Goal: Task Accomplishment & Management: Use online tool/utility

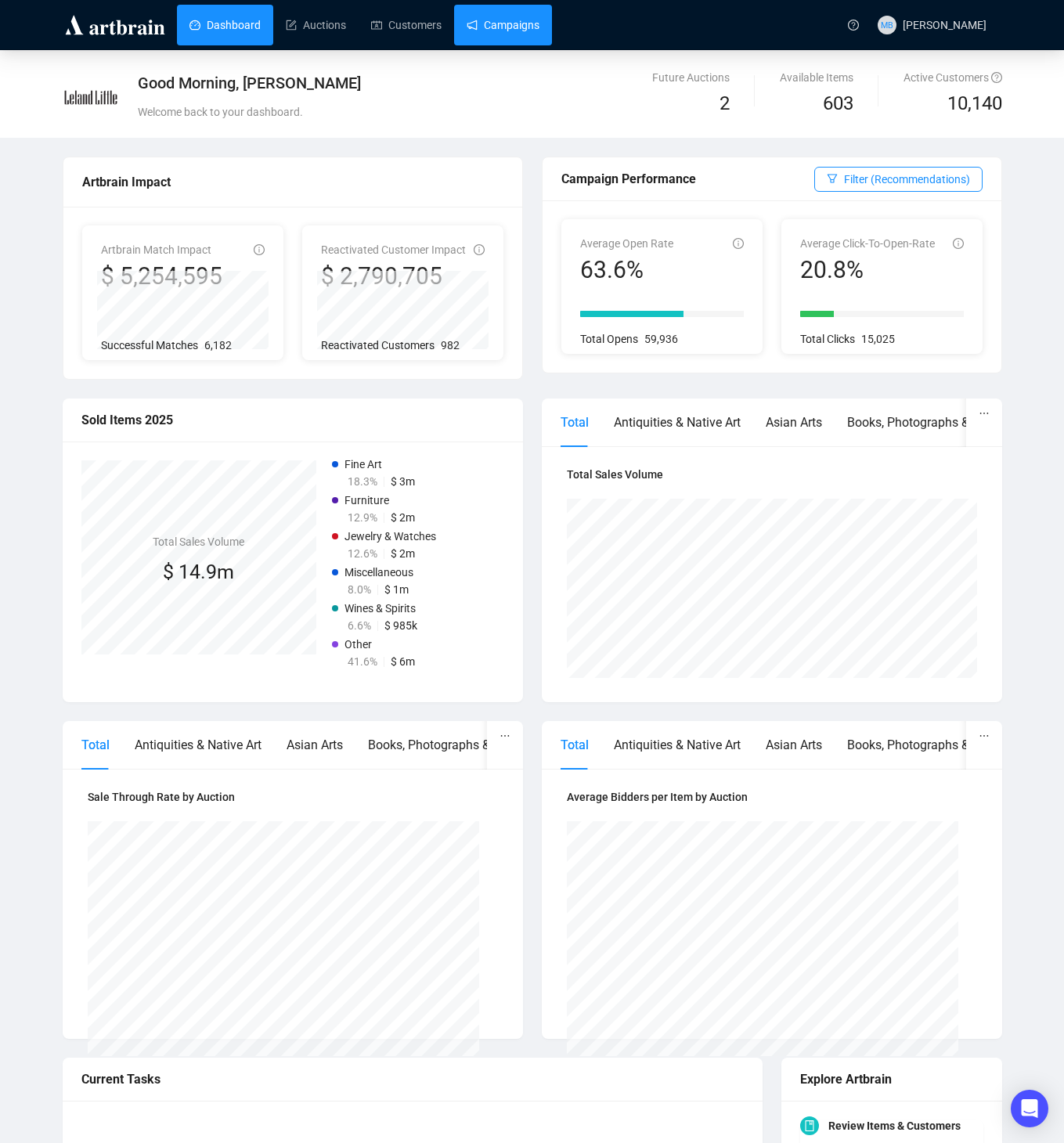
click at [512, 26] on link "Campaigns" at bounding box center [502, 26] width 72 height 41
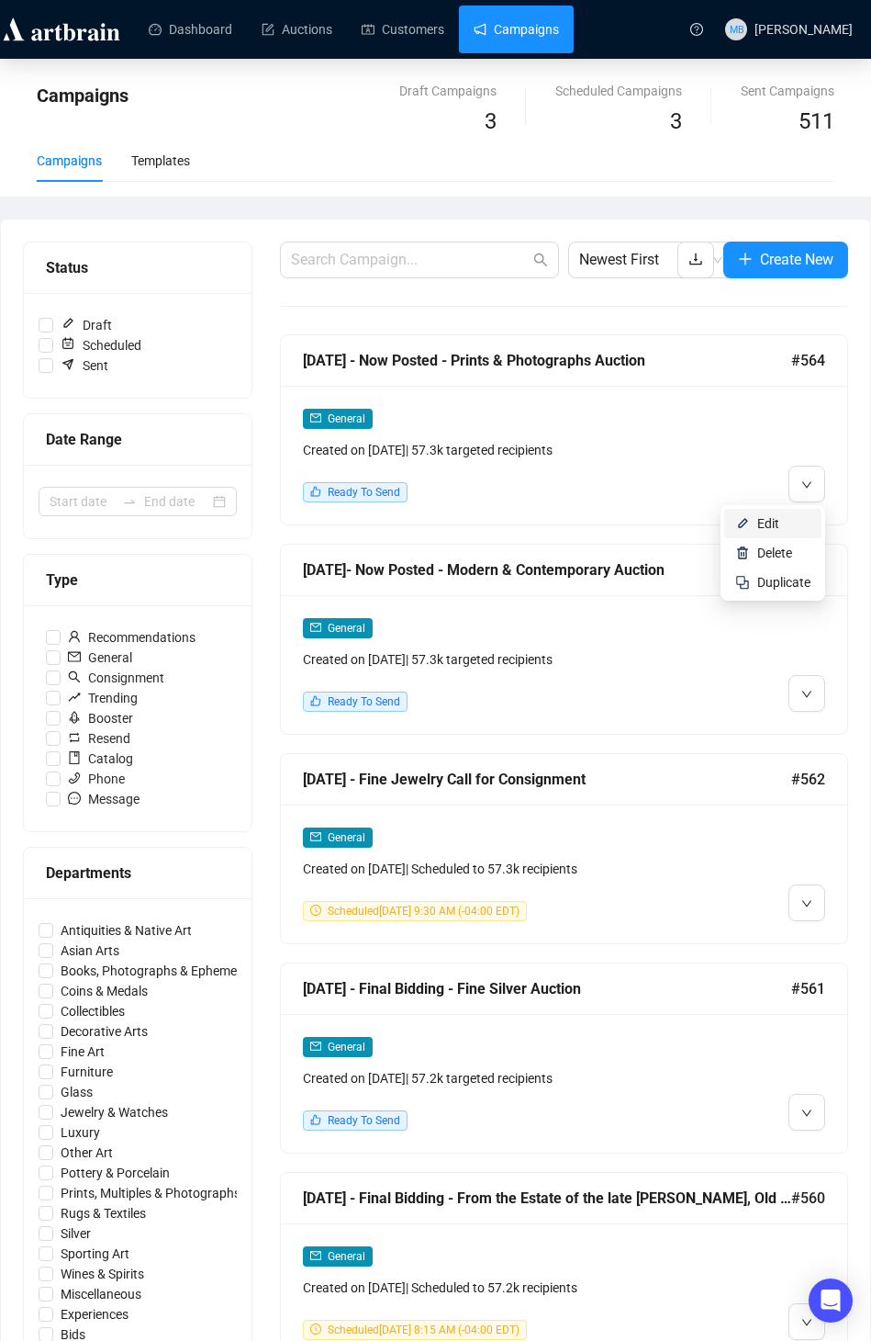
click at [768, 528] on span "Edit" at bounding box center [769, 523] width 22 height 15
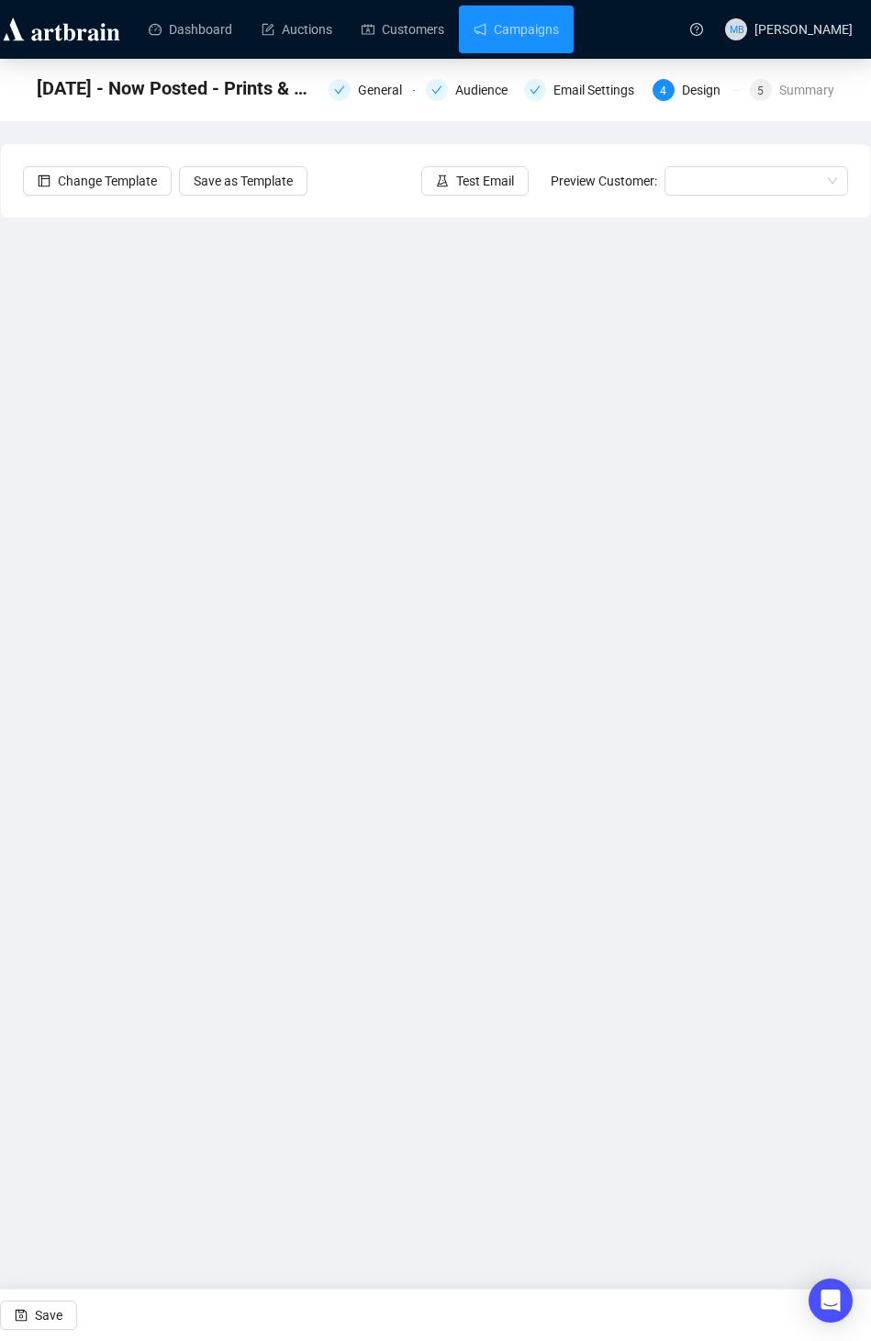
click at [406, 1139] on div "Dashboard Auctions Customers Campaigns MB [PERSON_NAME] [DATE] - Now Posted - P…" at bounding box center [435, 670] width 871 height 1341
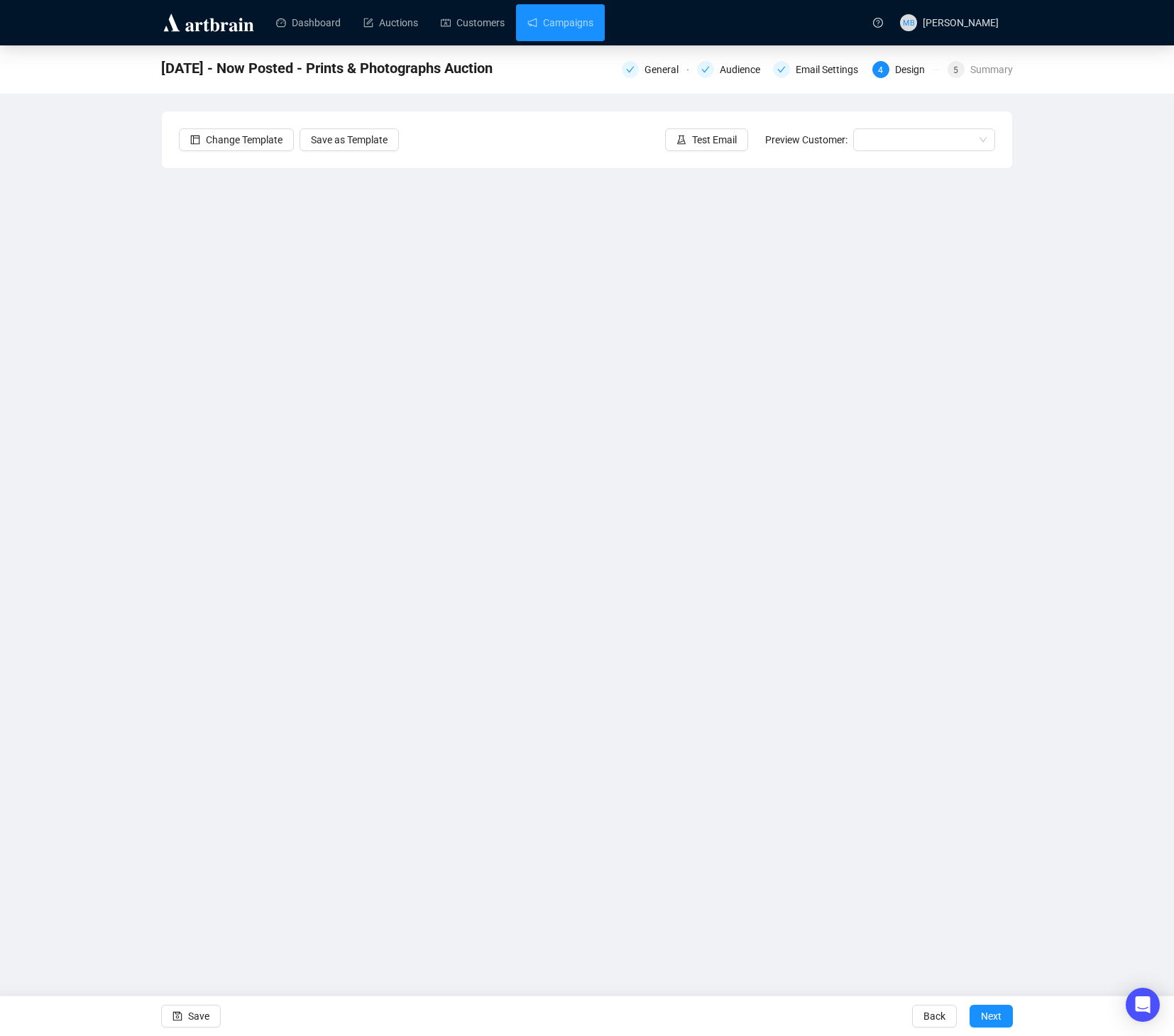
click at [964, 483] on div "[DATE] - Now Posted - Prints & Photographs Auction General Audience Email Setti…" at bounding box center [587, 428] width 1174 height 766
click at [740, 851] on div "Dashboard Auctions Customers Campaigns MB [PERSON_NAME] [DATE] - Now Posted - P…" at bounding box center [587, 518] width 1174 height 1036
click at [182, 1011] on icon "save" at bounding box center [177, 1016] width 10 height 10
click at [725, 137] on span "Test Email" at bounding box center [714, 140] width 45 height 15
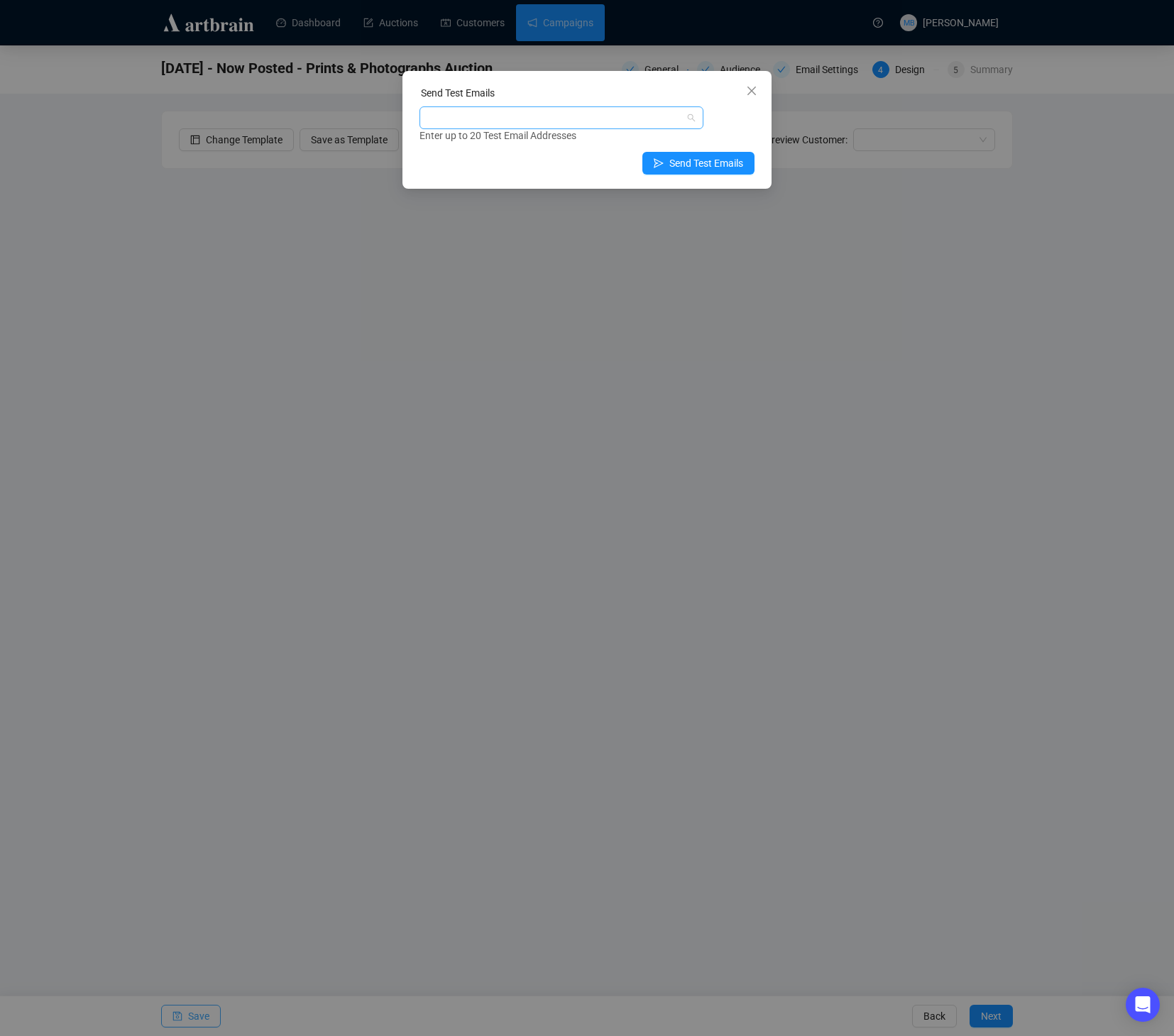
click at [494, 126] on div at bounding box center [553, 118] width 264 height 20
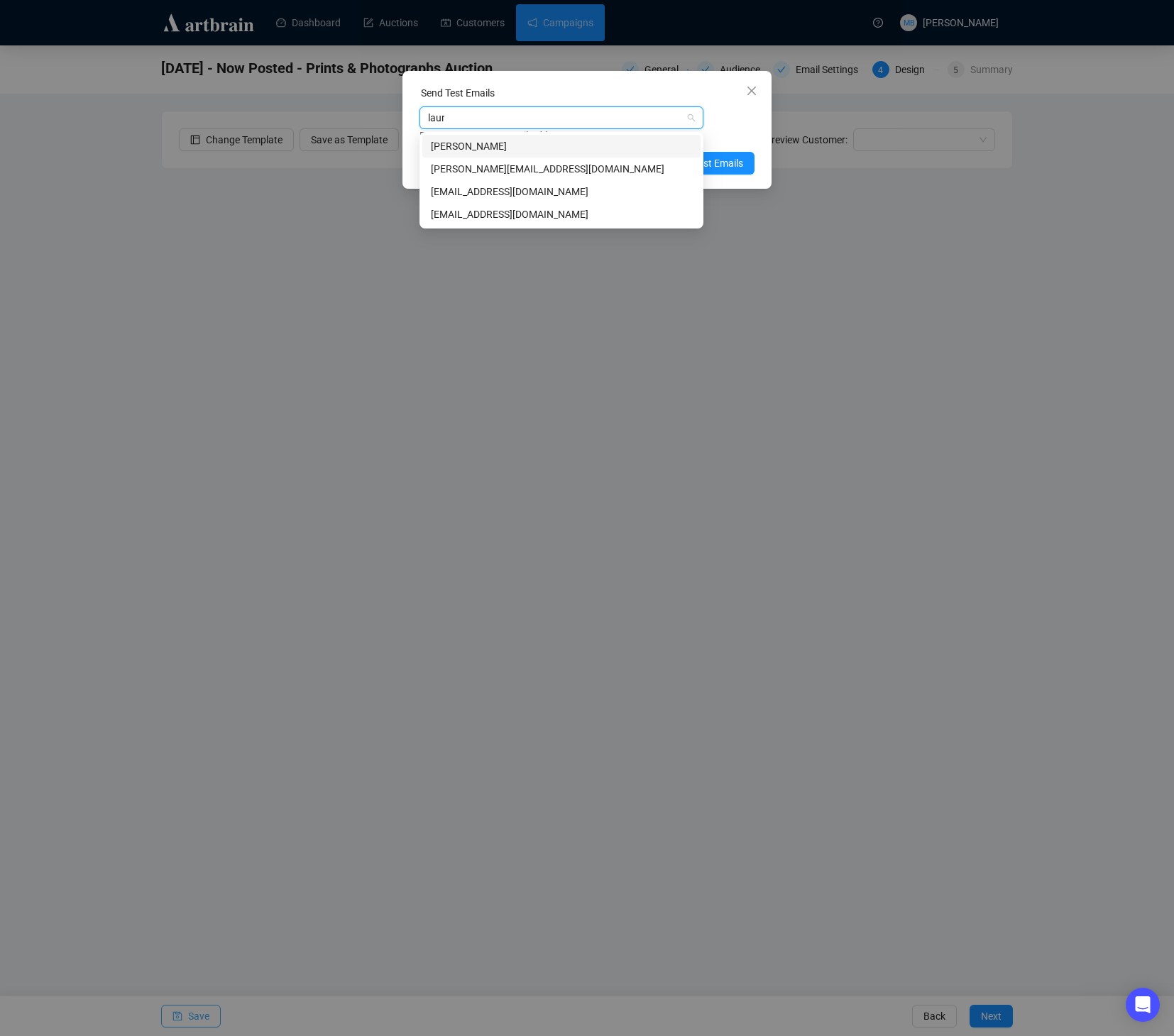
type input "laure"
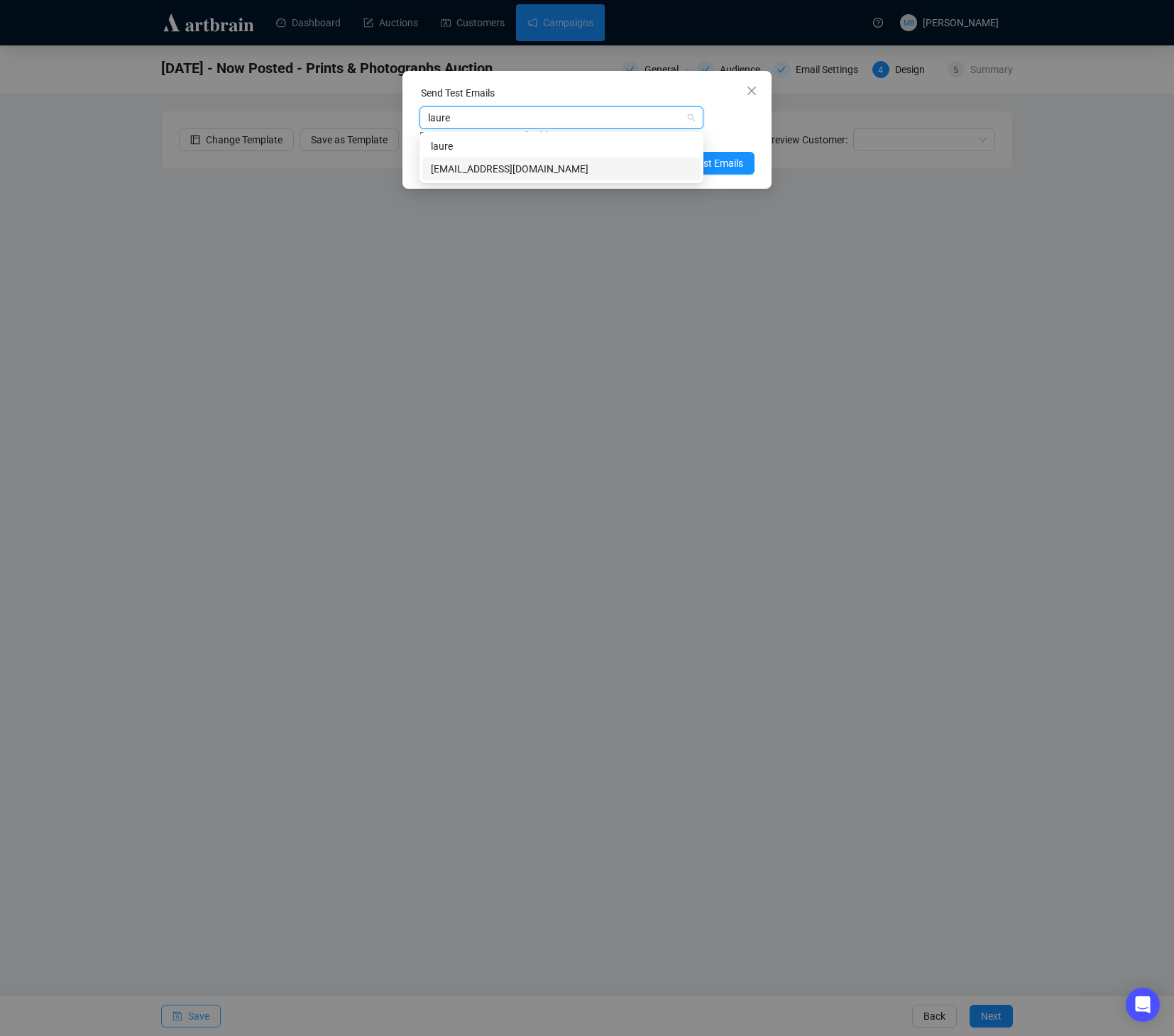
click at [492, 166] on div "[EMAIL_ADDRESS][DOMAIN_NAME]" at bounding box center [561, 168] width 261 height 15
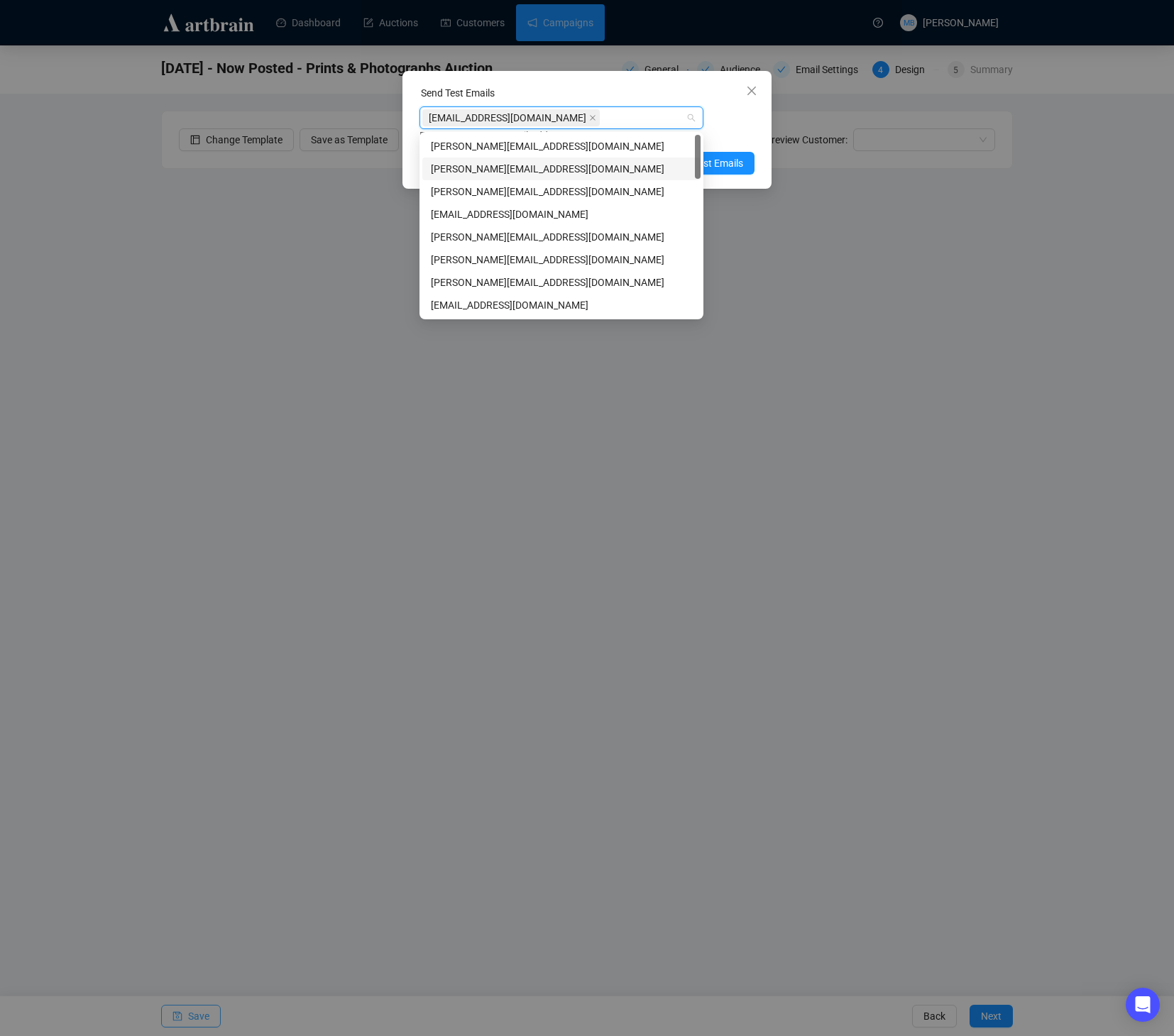
click at [744, 128] on div "Enter up to 20 Test Email Addresses" at bounding box center [587, 135] width 335 height 16
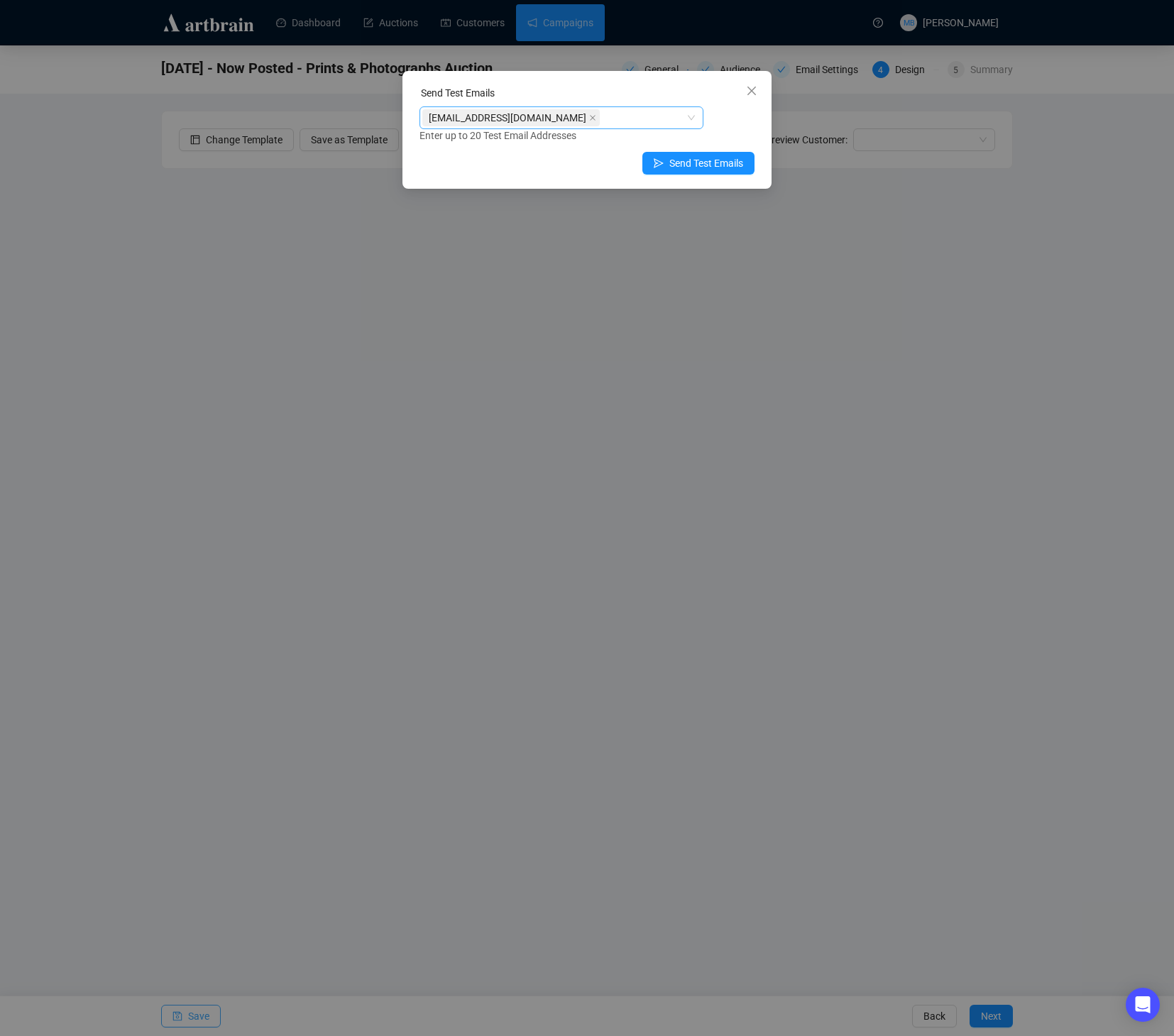
click at [628, 109] on div "[EMAIL_ADDRESS][DOMAIN_NAME]" at bounding box center [553, 118] width 264 height 20
type input "mur"
click at [535, 168] on div "[EMAIL_ADDRESS][DOMAIN_NAME]" at bounding box center [561, 168] width 261 height 15
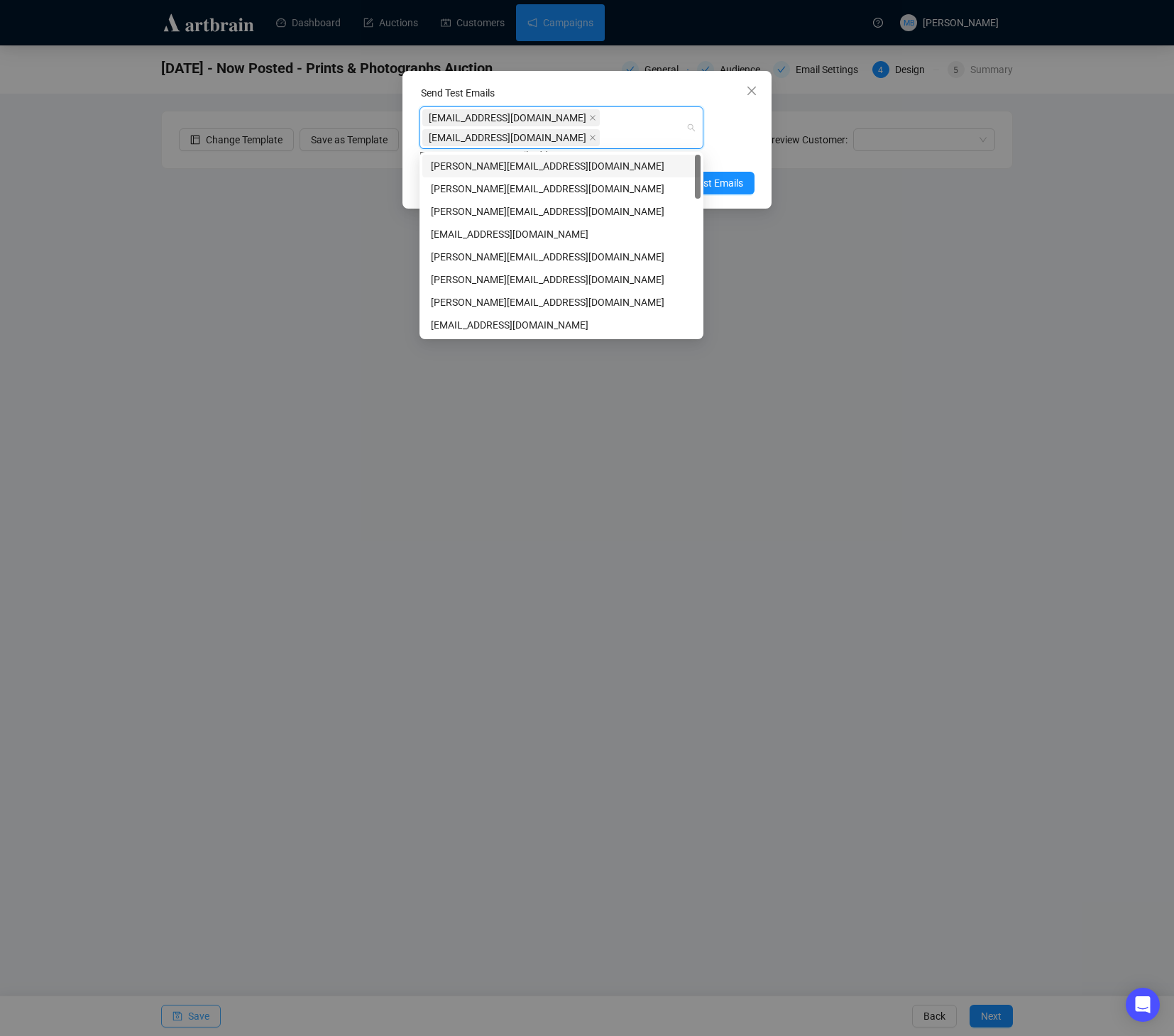
click at [744, 131] on div "[EMAIL_ADDRESS][DOMAIN_NAME] [EMAIL_ADDRESS][DOMAIN_NAME] Enter up to 20 Test E…" at bounding box center [587, 134] width 335 height 56
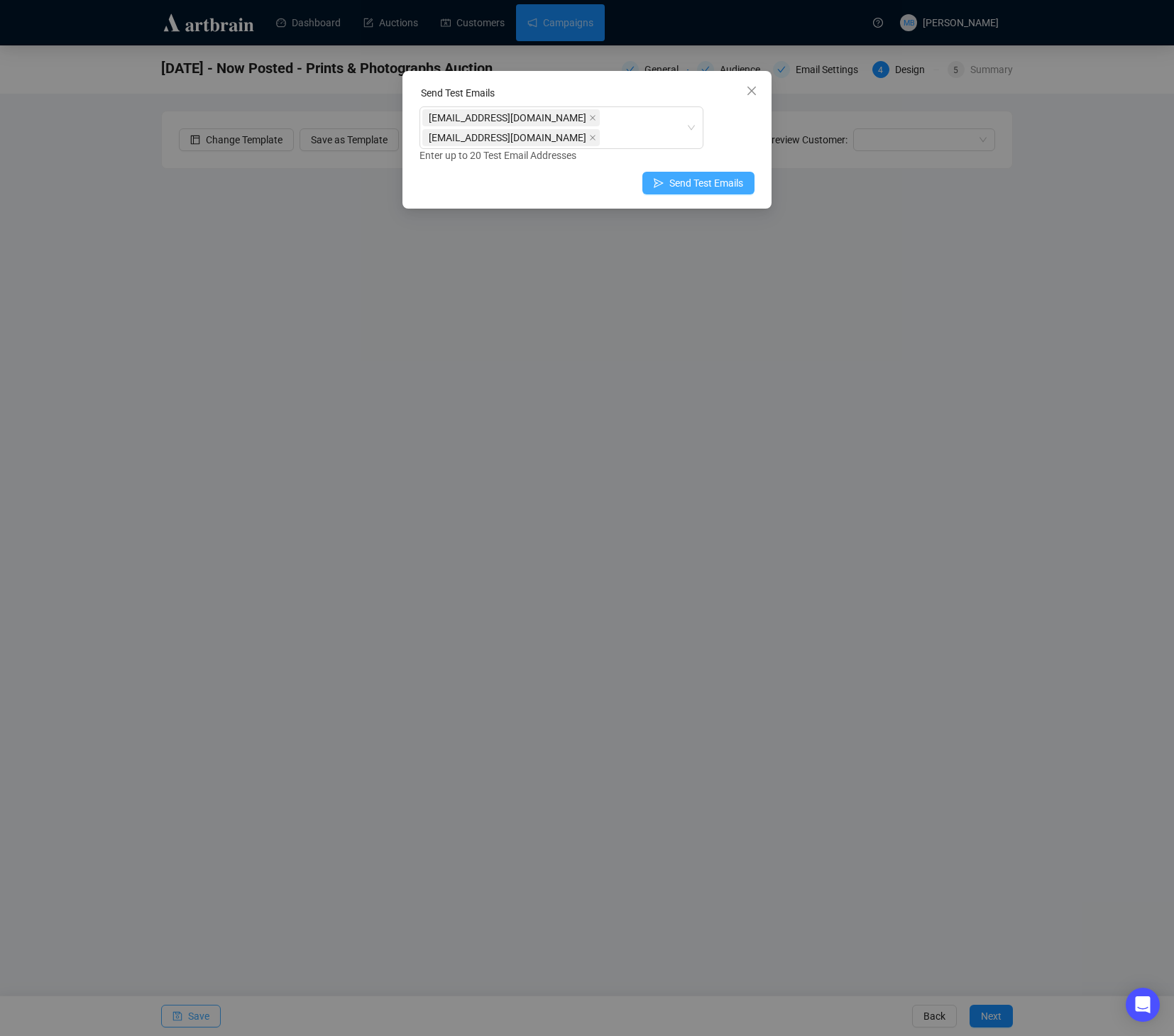
click at [701, 184] on span "Send Test Emails" at bounding box center [706, 183] width 74 height 15
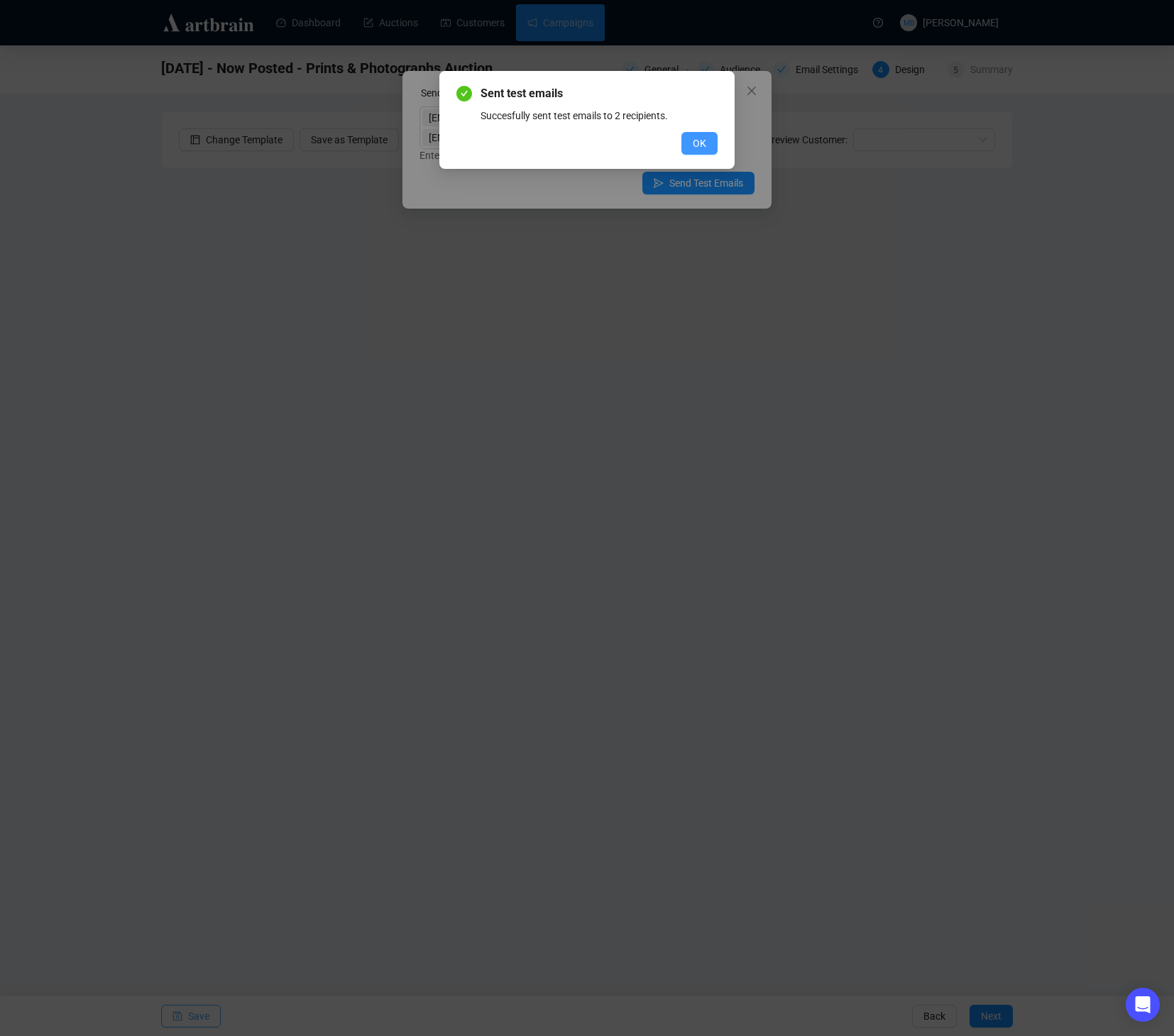
drag, startPoint x: 699, startPoint y: 139, endPoint x: 733, endPoint y: 120, distance: 38.9
click at [700, 138] on span "OK" at bounding box center [699, 143] width 13 height 15
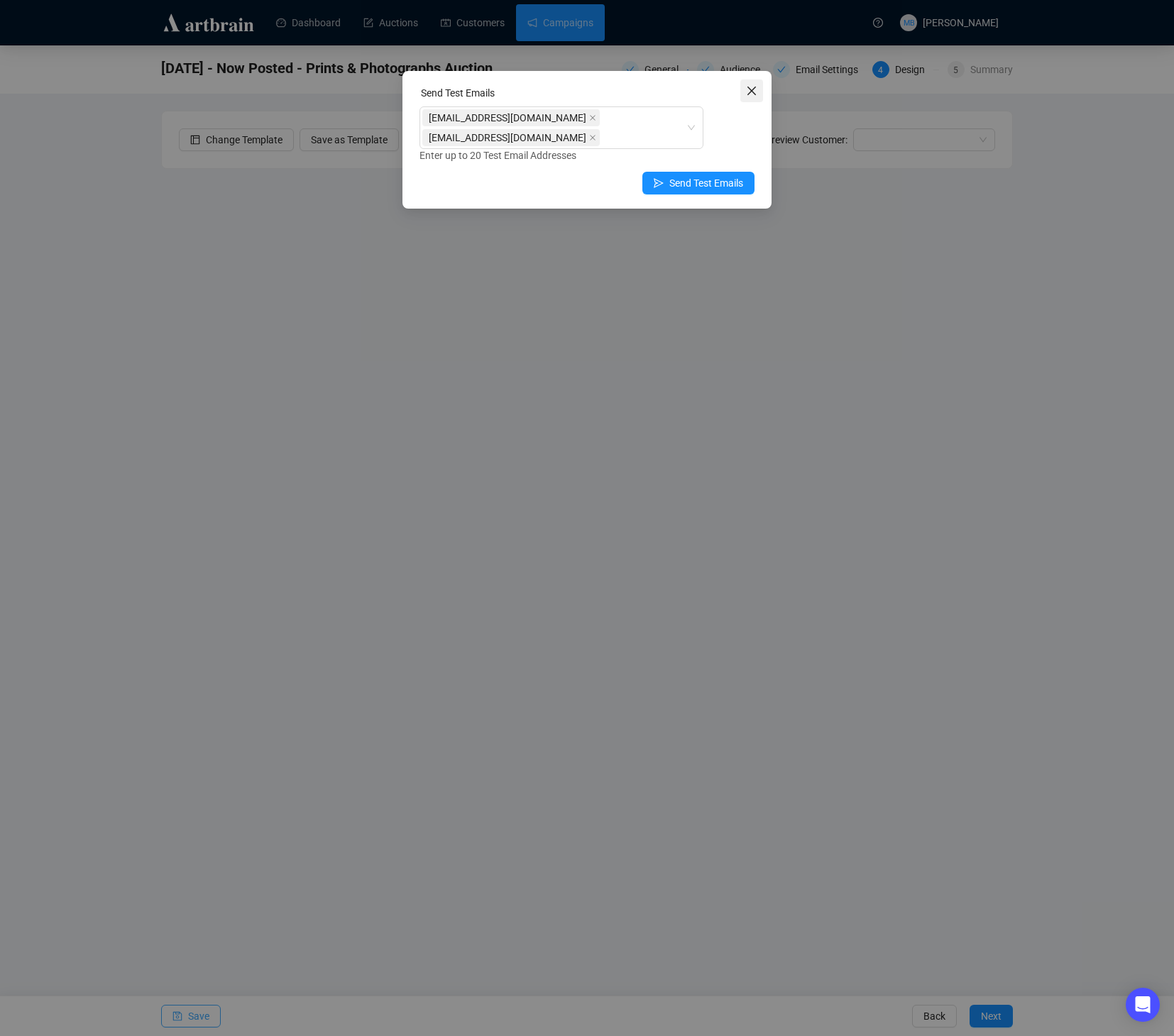
click at [754, 92] on icon "close" at bounding box center [751, 90] width 12 height 12
